Goal: Task Accomplishment & Management: Manage account settings

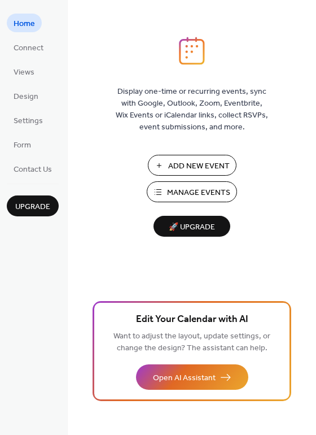
click at [192, 196] on span "Manage Events" at bounding box center [198, 193] width 63 height 12
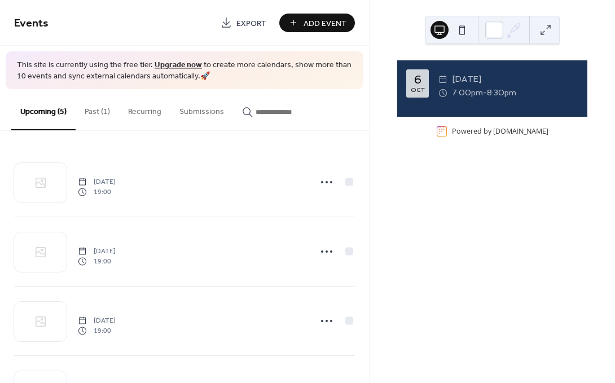
click at [97, 116] on button "Past (1)" at bounding box center [97, 109] width 43 height 40
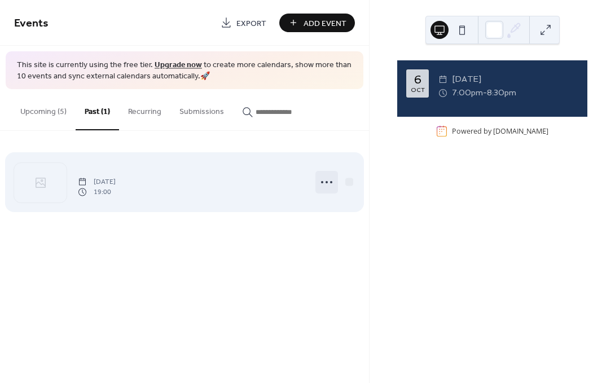
click at [330, 181] on icon at bounding box center [327, 182] width 18 height 18
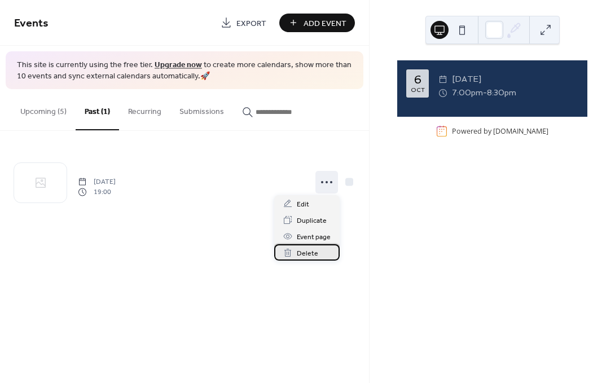
click at [308, 252] on span "Delete" at bounding box center [307, 254] width 21 height 12
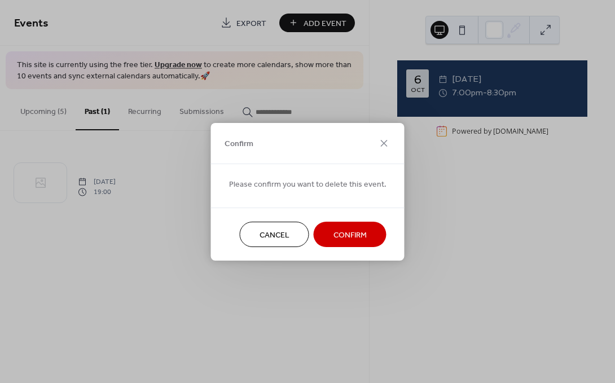
click at [341, 226] on button "Confirm" at bounding box center [350, 234] width 73 height 25
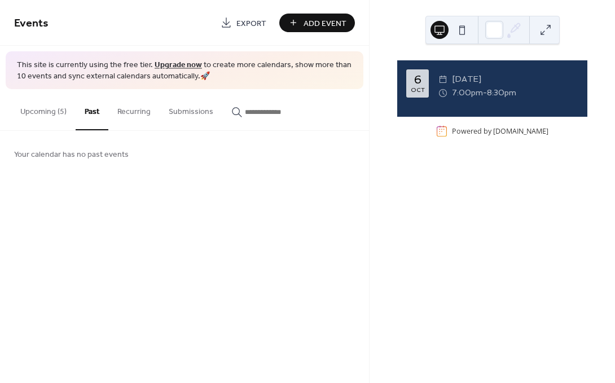
click at [41, 117] on button "Upcoming (5)" at bounding box center [43, 109] width 64 height 40
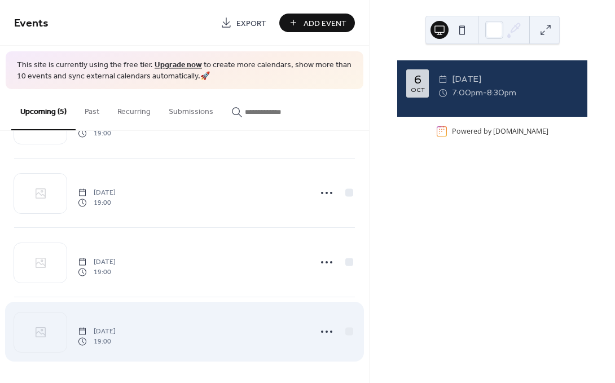
scroll to position [128, 0]
click at [320, 331] on icon at bounding box center [327, 333] width 18 height 18
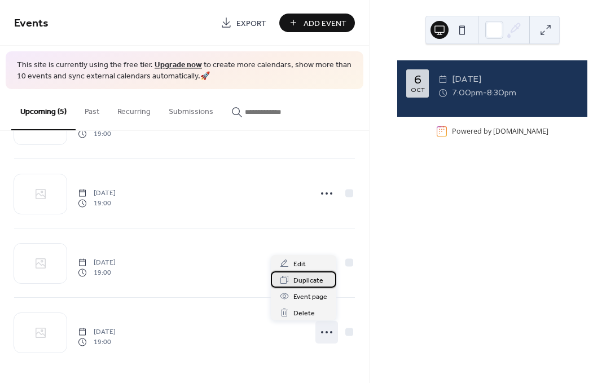
click at [312, 284] on span "Duplicate" at bounding box center [309, 281] width 30 height 12
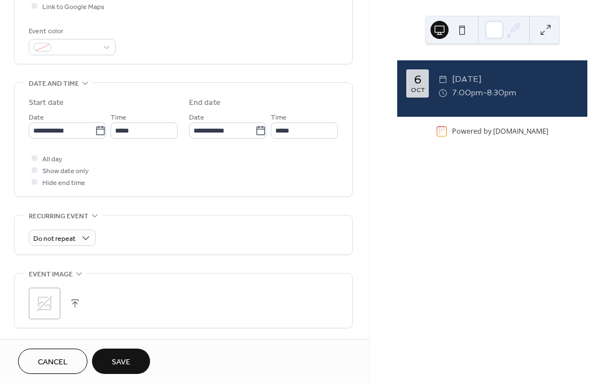
scroll to position [295, 0]
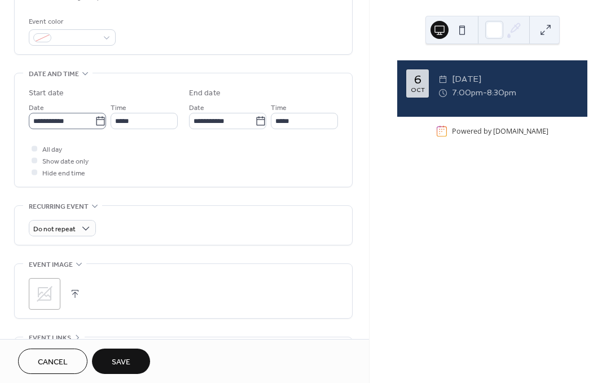
click at [98, 125] on icon at bounding box center [100, 120] width 8 height 9
click at [95, 128] on input "**********" at bounding box center [62, 121] width 66 height 16
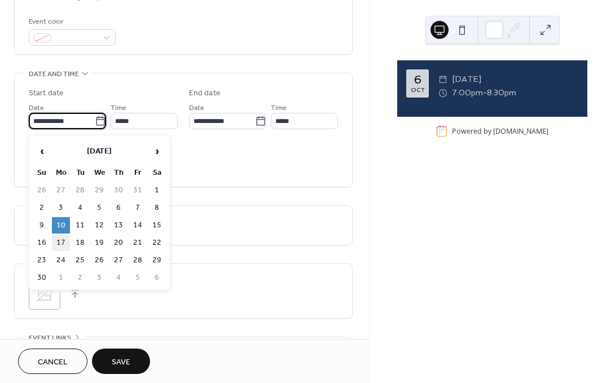
click at [63, 243] on td "17" at bounding box center [61, 243] width 18 height 16
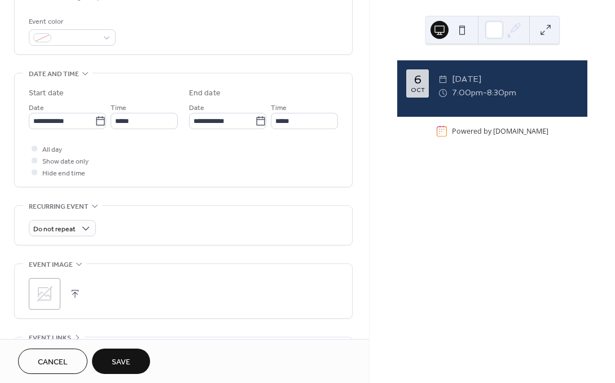
type input "**********"
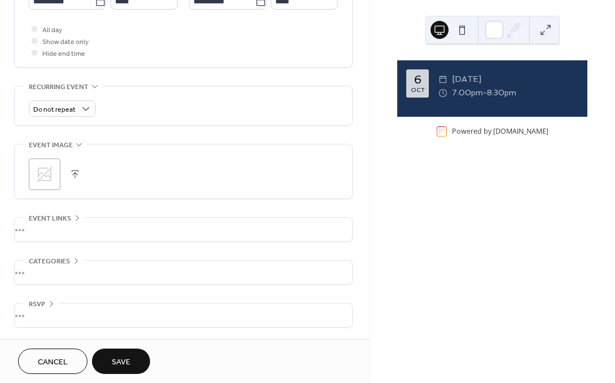
scroll to position [418, 0]
click at [129, 352] on button "Save" at bounding box center [121, 361] width 58 height 25
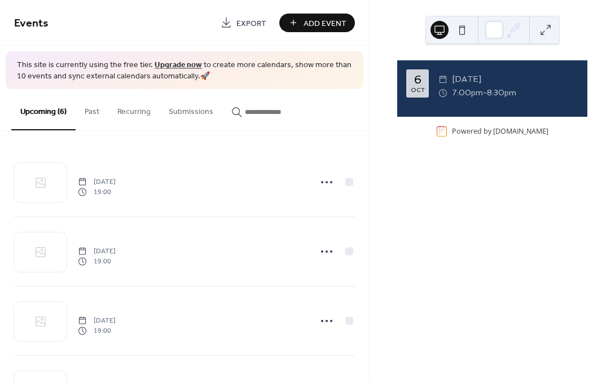
click at [474, 132] on div "Powered by EventsCalendar.co" at bounding box center [500, 131] width 97 height 10
